Goal: Task Accomplishment & Management: Use online tool/utility

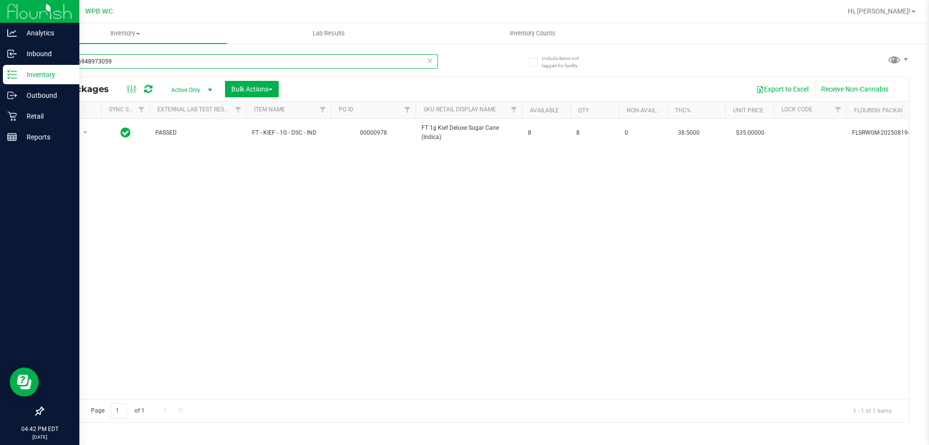
drag, startPoint x: 0, startPoint y: 64, endPoint x: 5, endPoint y: 67, distance: 5.6
click at [0, 66] on div "Analytics Inbound Inventory Outbound Retail Reports 04:42 PM EDT [DATE] 09/28 W…" at bounding box center [464, 222] width 929 height 445
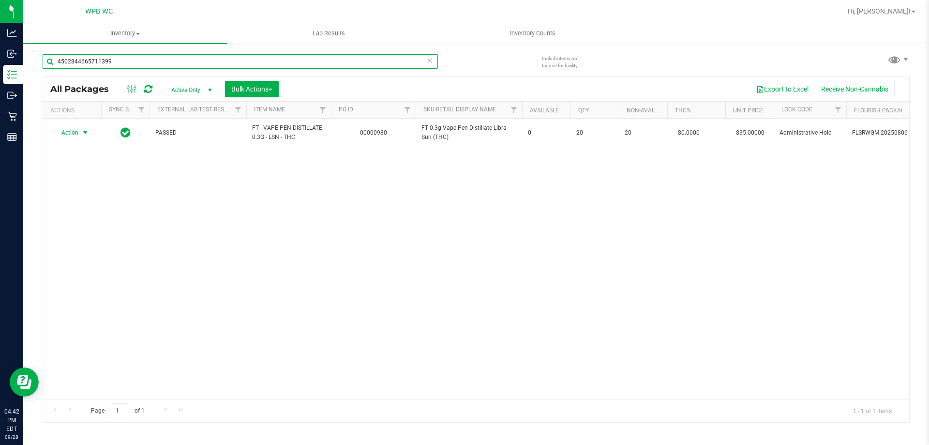
type input "4502844665711399"
click at [61, 135] on span "Action" at bounding box center [66, 133] width 26 height 14
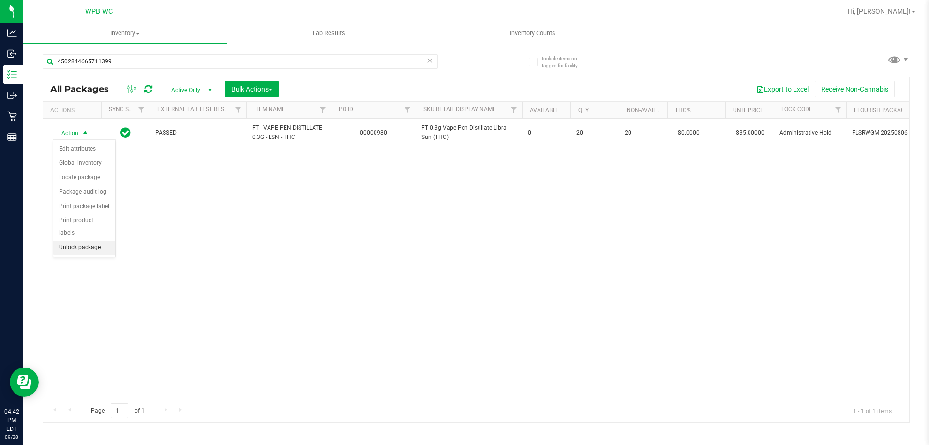
click at [88, 240] on li "Unlock package" at bounding box center [84, 247] width 62 height 15
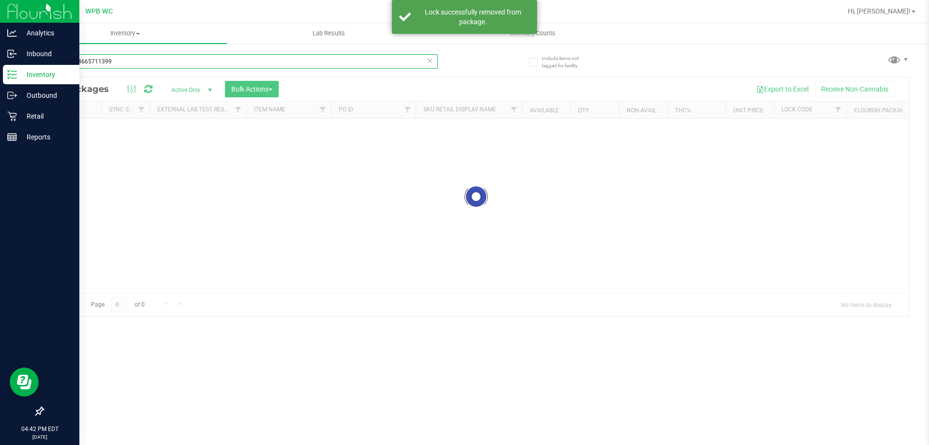
drag, startPoint x: 88, startPoint y: 59, endPoint x: 41, endPoint y: 73, distance: 49.3
click at [0, 67] on div "Analytics Inbound Inventory Outbound Retail Reports 04:42 PM EDT [DATE] 09/28 W…" at bounding box center [464, 222] width 929 height 445
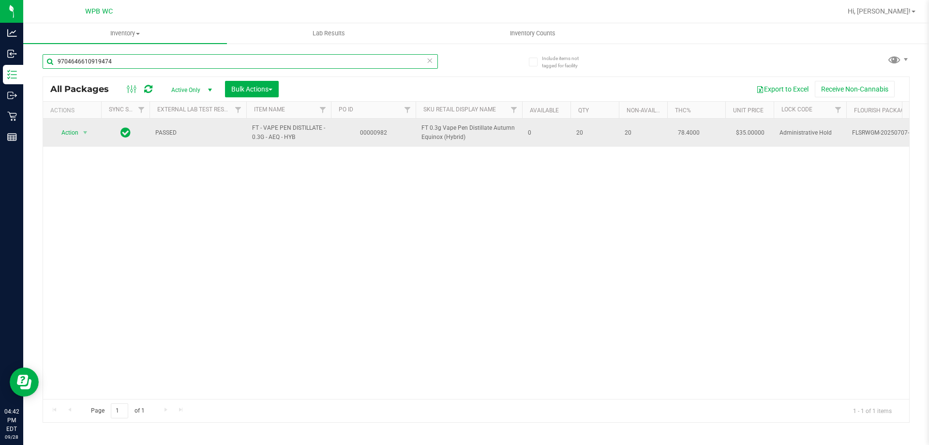
type input "9704646610919474"
click at [85, 127] on span "select" at bounding box center [85, 133] width 12 height 14
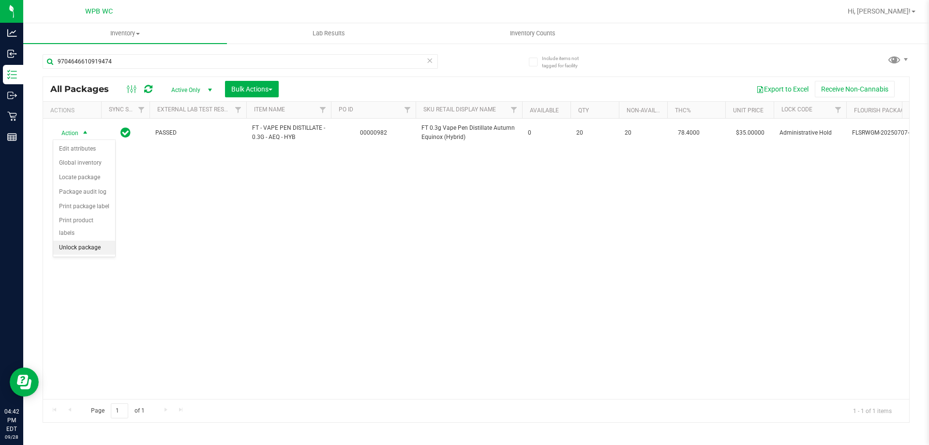
click at [93, 240] on li "Unlock package" at bounding box center [84, 247] width 62 height 15
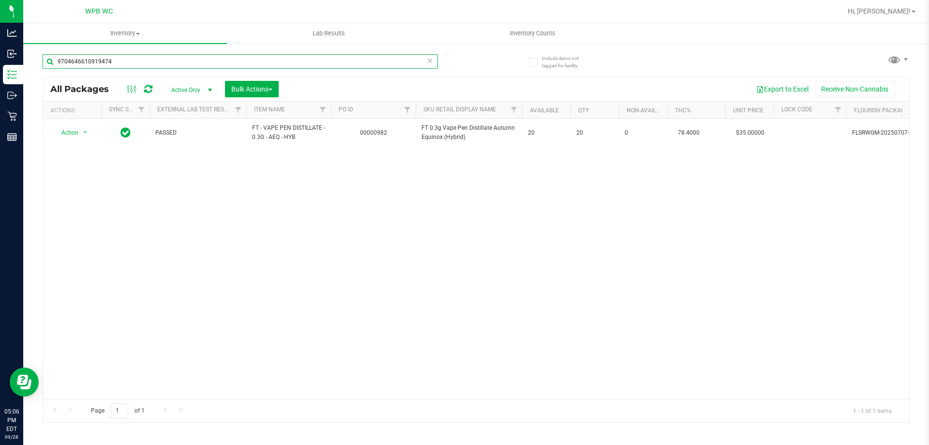
drag, startPoint x: 115, startPoint y: 59, endPoint x: 231, endPoint y: 437, distance: 395.4
click at [110, 349] on div "9704646610919474 All Packages Active Only Active Only Lab Samples Locked All Ex…" at bounding box center [476, 233] width 867 height 377
type input "9704646610919474SN250708CM1-0722"
